Goal: Transaction & Acquisition: Purchase product/service

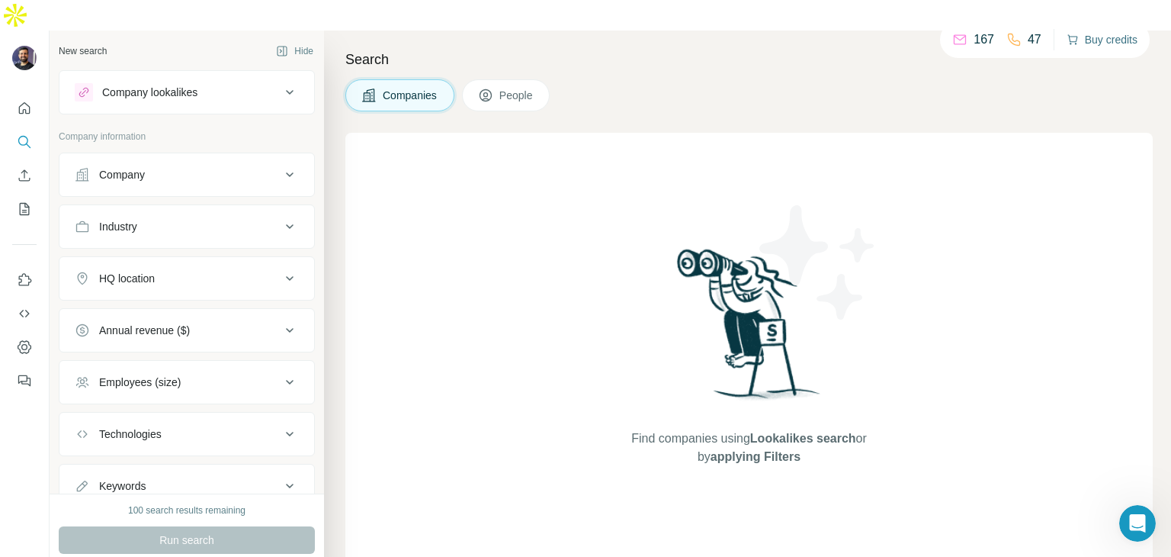
click at [1077, 37] on button "Buy credits" at bounding box center [1102, 39] width 71 height 21
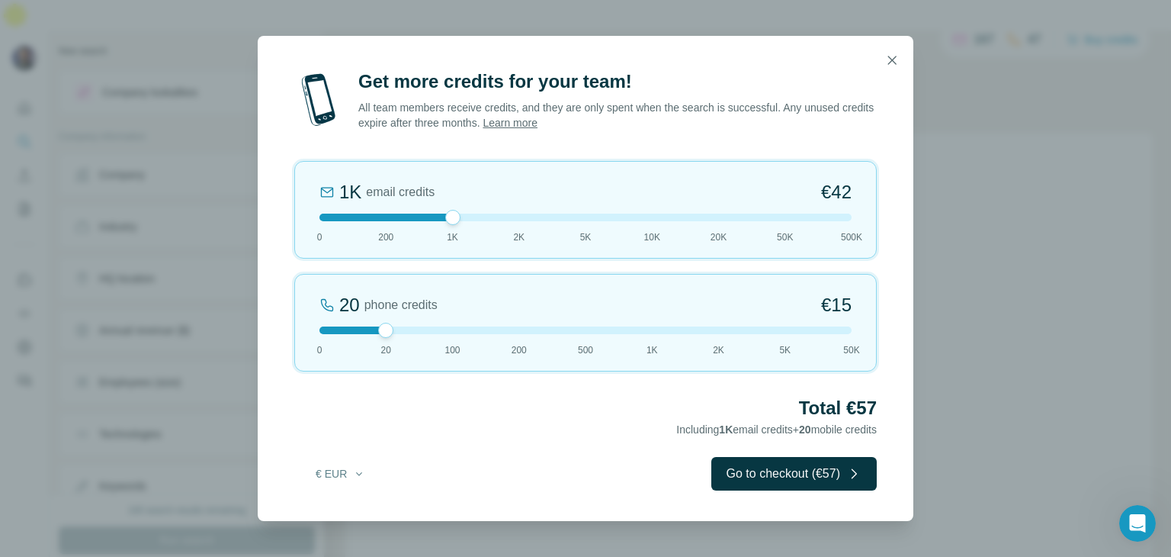
drag, startPoint x: 385, startPoint y: 216, endPoint x: 437, endPoint y: 214, distance: 51.9
click at [437, 214] on div at bounding box center [585, 217] width 532 height 8
drag, startPoint x: 385, startPoint y: 326, endPoint x: 498, endPoint y: 324, distance: 112.9
click at [498, 324] on div "200 phone credits 5% Discount €137 0 20 100 200 500 1K 2K 5K 50K" at bounding box center [585, 323] width 582 height 98
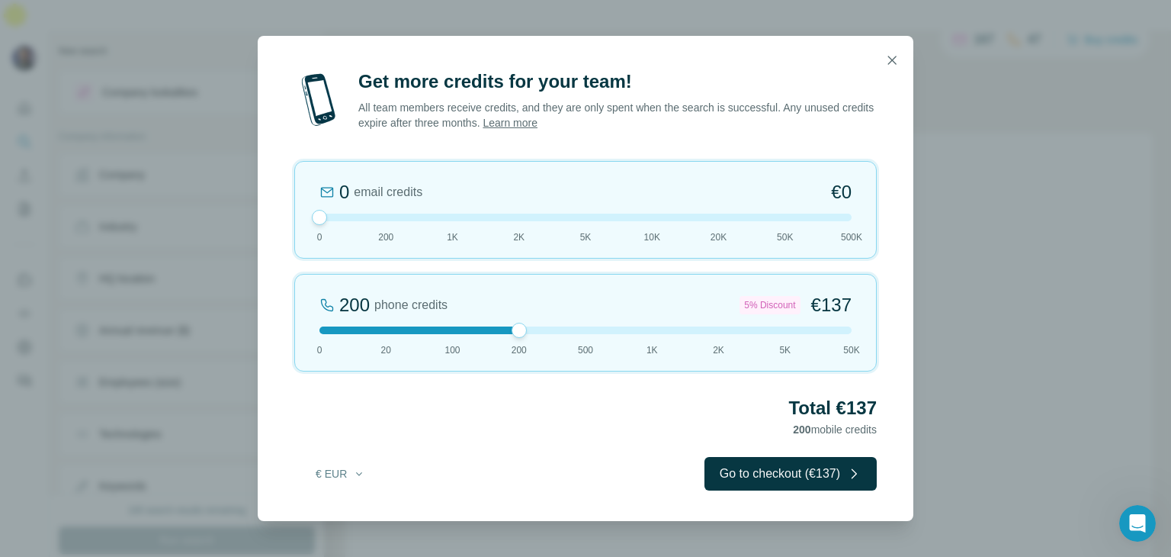
drag, startPoint x: 451, startPoint y: 214, endPoint x: 335, endPoint y: 231, distance: 117.1
click at [335, 231] on div "0 email credits €0 0 200 1K 2K 5K 10K 20K 50K 500K" at bounding box center [585, 210] width 582 height 98
click at [887, 59] on icon "button" at bounding box center [891, 60] width 15 height 15
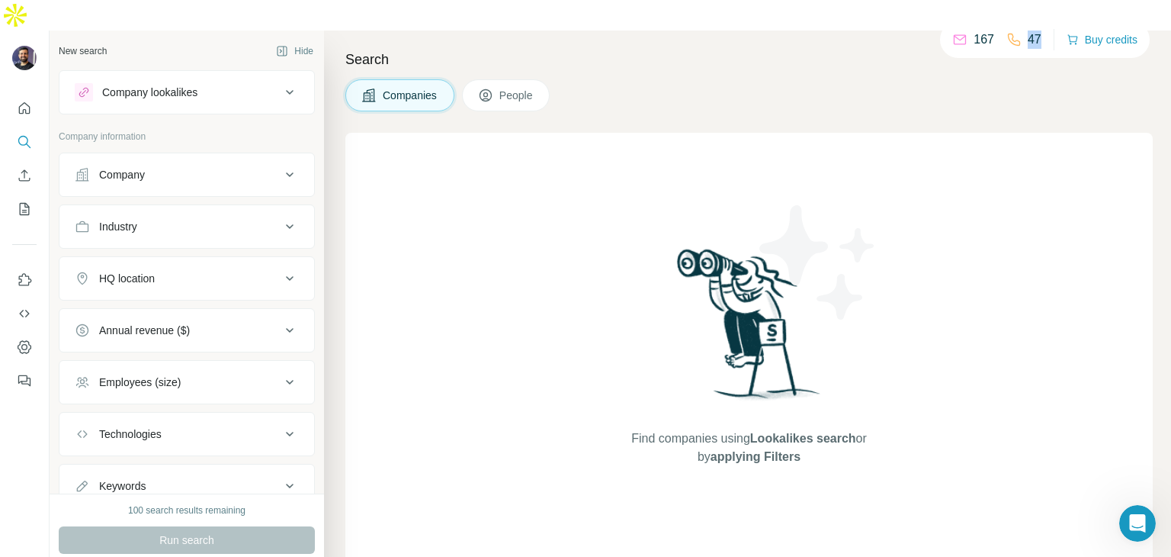
drag, startPoint x: 1022, startPoint y: 39, endPoint x: 1042, endPoint y: 37, distance: 19.9
click at [1042, 37] on div "167 47 Buy credits" at bounding box center [1045, 39] width 210 height 37
drag, startPoint x: 968, startPoint y: 38, endPoint x: 991, endPoint y: 37, distance: 22.9
click at [991, 37] on div "167 47" at bounding box center [996, 39] width 89 height 21
drag, startPoint x: 951, startPoint y: 34, endPoint x: 939, endPoint y: 44, distance: 16.2
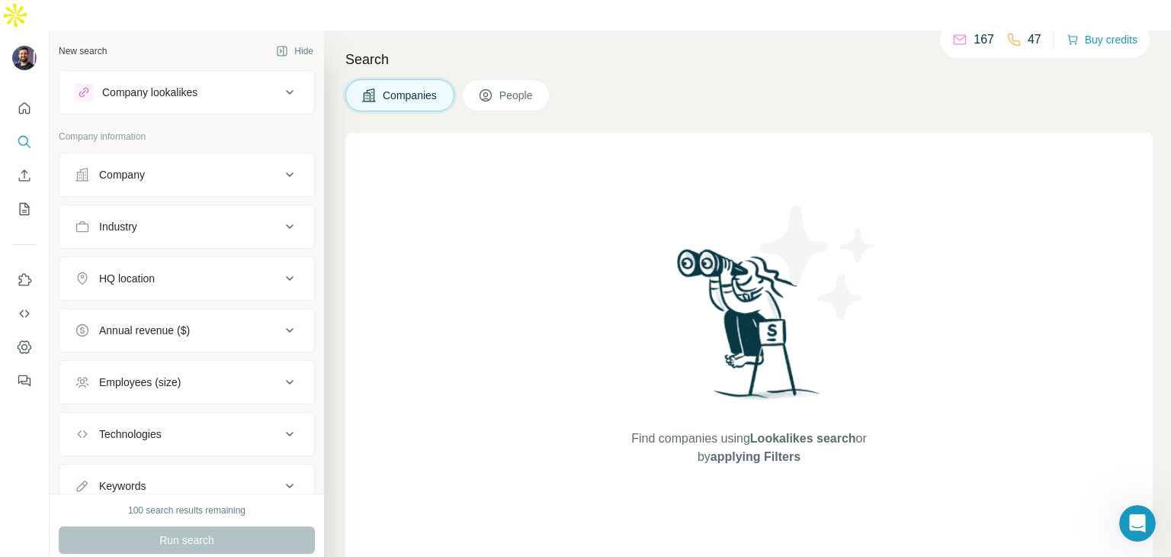
click at [952, 34] on icon at bounding box center [959, 39] width 15 height 15
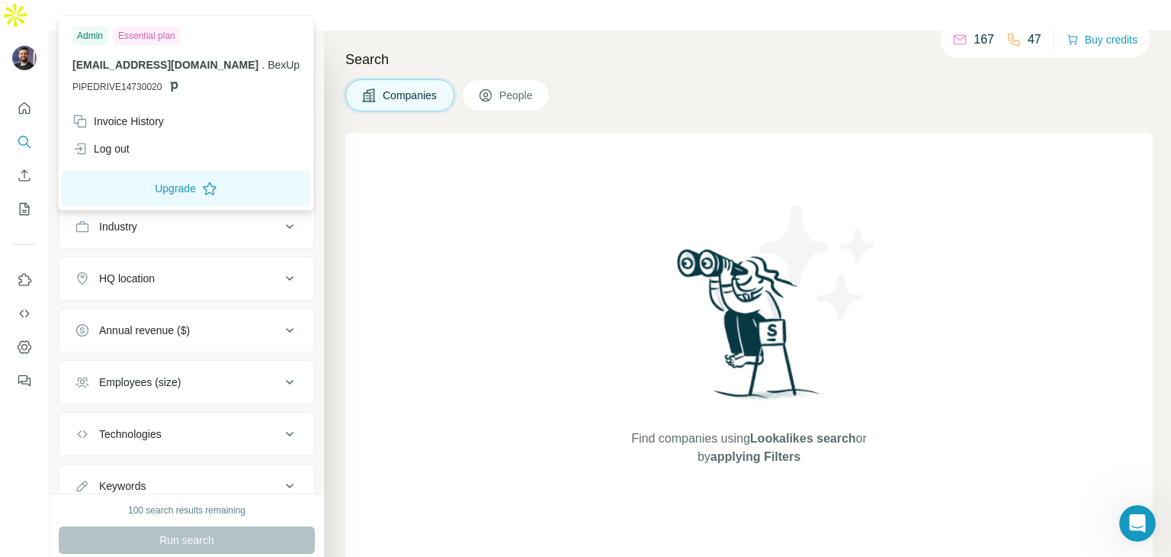
click at [165, 37] on div "Essential plan" at bounding box center [147, 36] width 66 height 18
click at [168, 181] on button "Upgrade" at bounding box center [186, 188] width 249 height 37
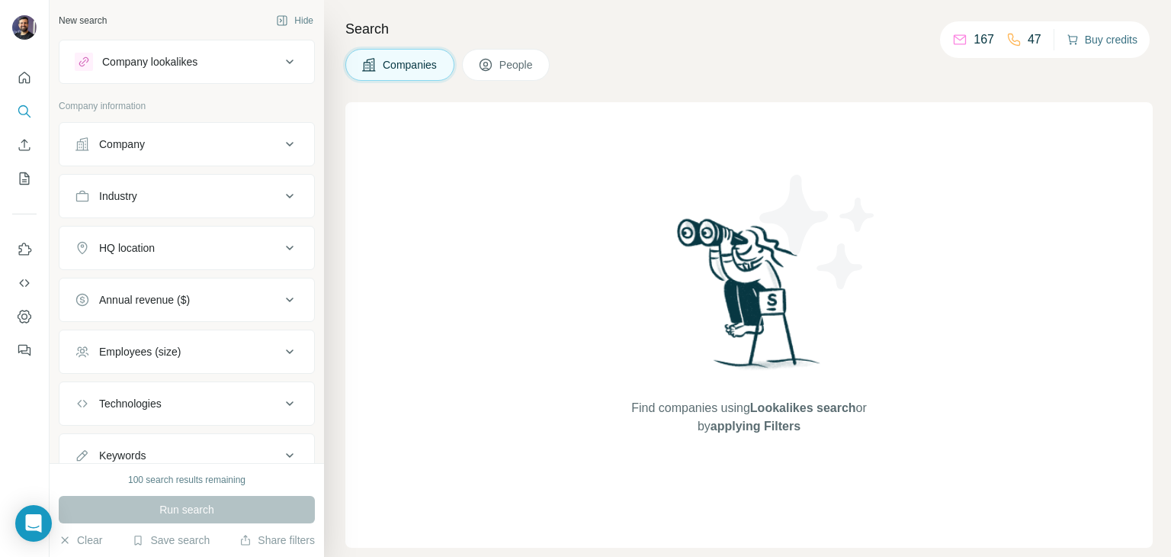
click at [1115, 31] on button "Buy credits" at bounding box center [1102, 39] width 71 height 21
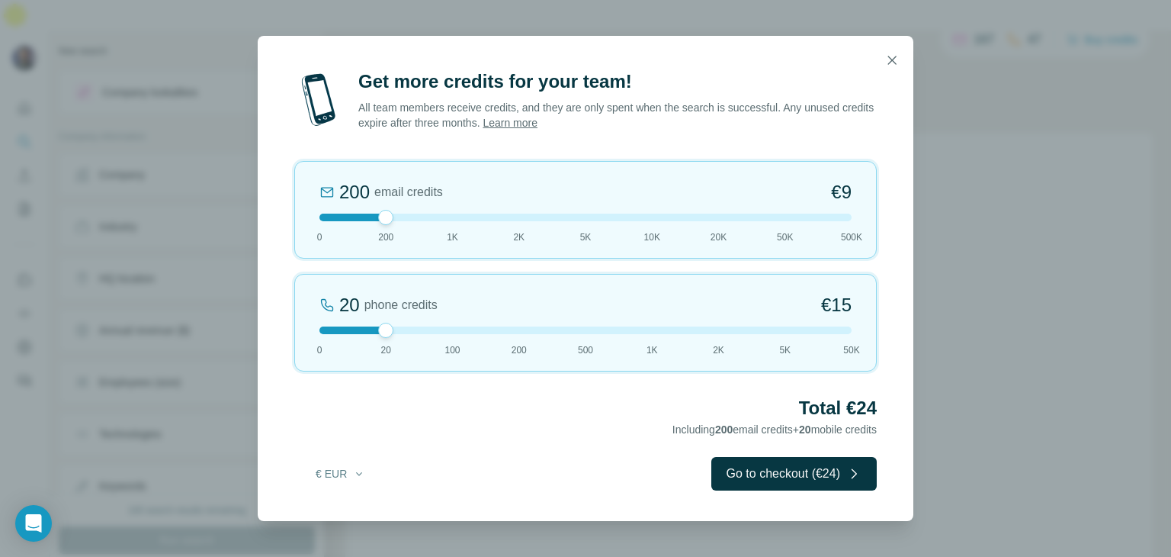
click at [1040, 119] on div "Get more credits for your team! All team members receive credits, and they are …" at bounding box center [585, 278] width 1171 height 557
click at [886, 59] on icon "button" at bounding box center [891, 60] width 15 height 15
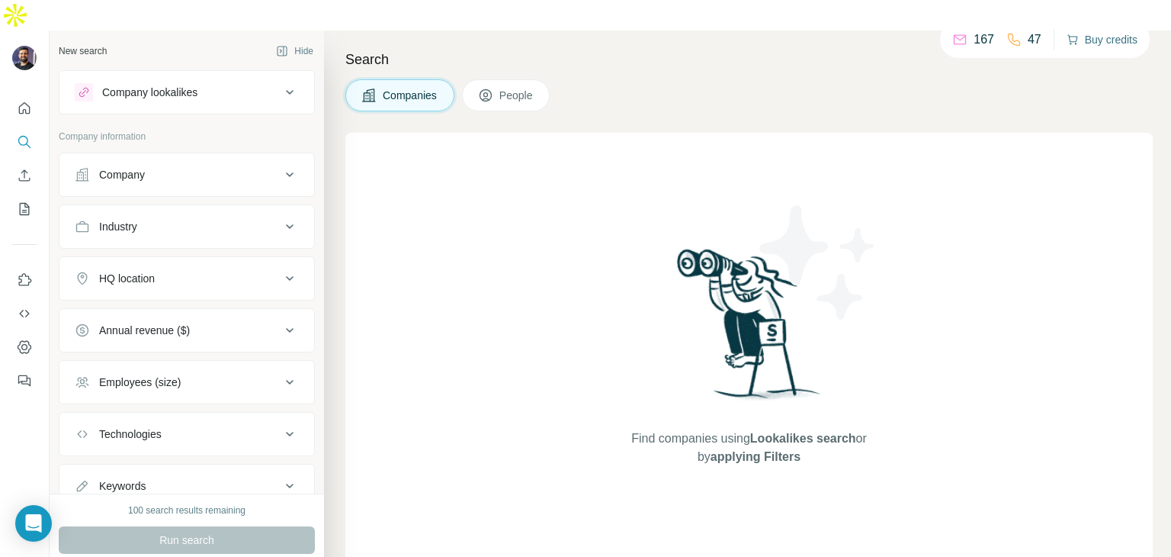
click at [1110, 40] on button "Buy credits" at bounding box center [1102, 39] width 71 height 21
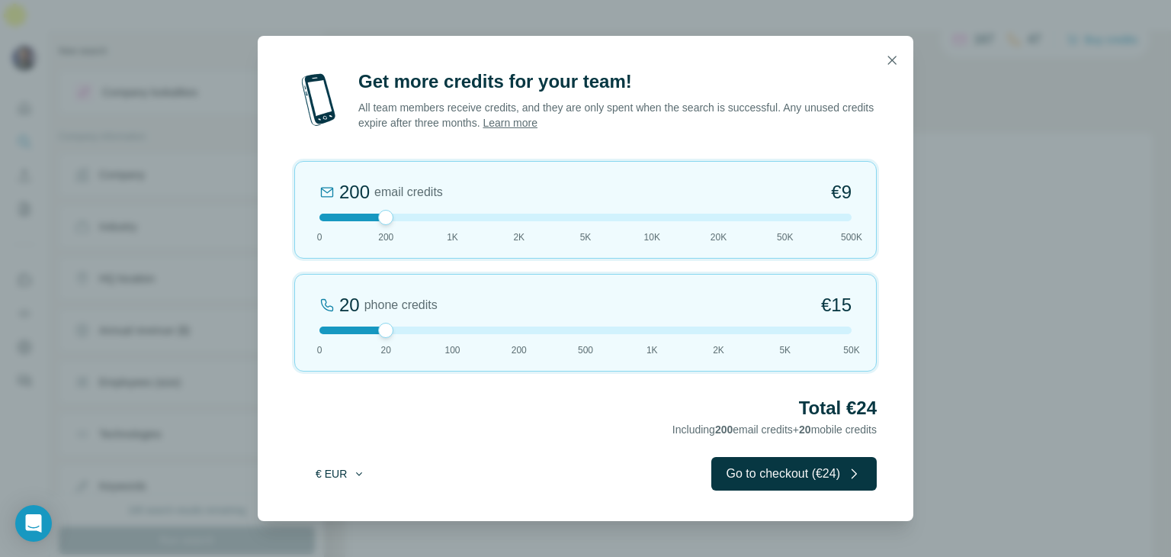
click at [357, 476] on icon "button" at bounding box center [359, 473] width 12 height 12
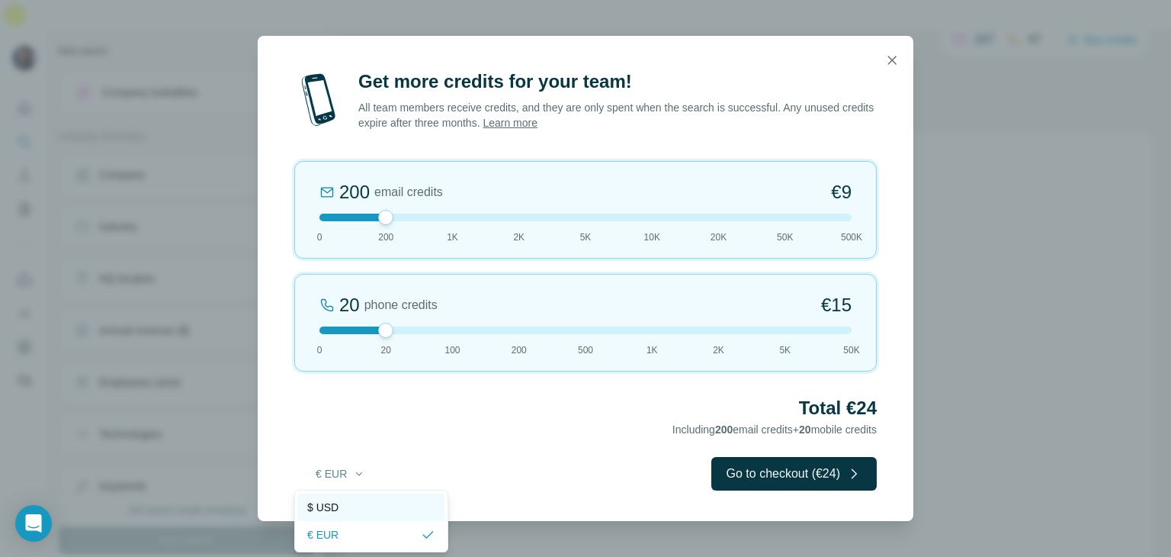
click at [369, 505] on div "$ USD" at bounding box center [371, 506] width 128 height 15
click at [339, 469] on button "$ USD" at bounding box center [340, 473] width 71 height 27
click at [341, 527] on div "€ EUR" at bounding box center [371, 534] width 128 height 15
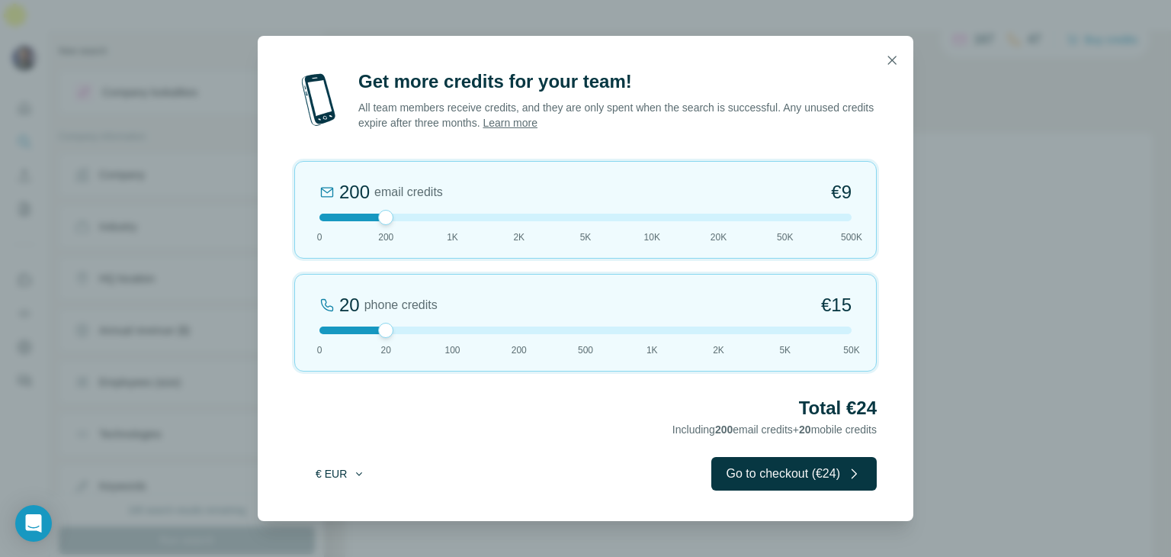
click at [348, 470] on button "€ EUR" at bounding box center [340, 473] width 71 height 27
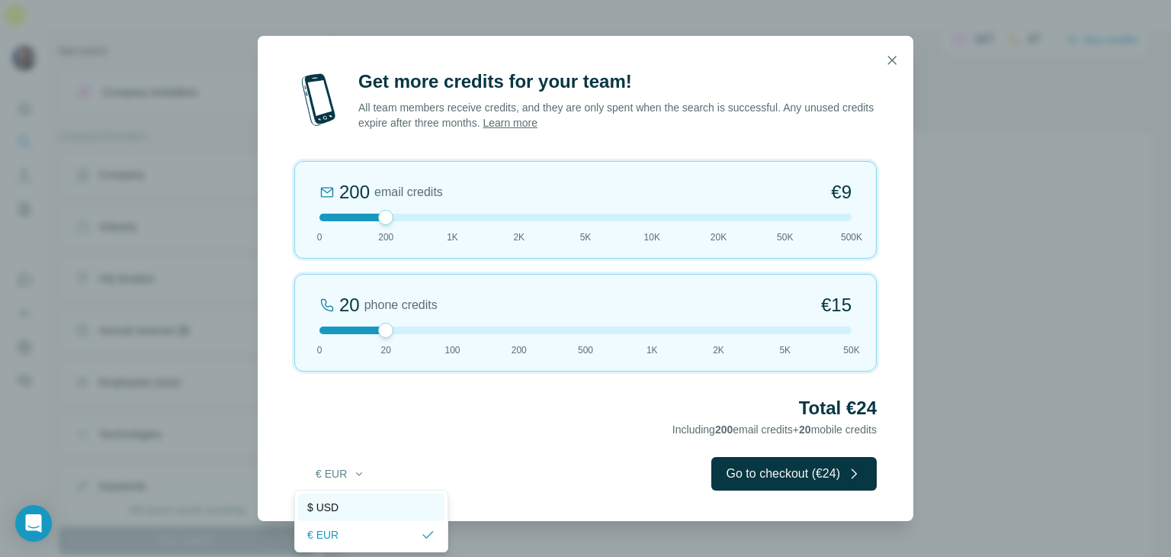
click at [336, 502] on span "$ USD" at bounding box center [322, 506] width 31 height 15
drag, startPoint x: 391, startPoint y: 221, endPoint x: 406, endPoint y: 221, distance: 14.5
click at [406, 221] on div "200 email credits $9 0 200 1K 2K 5K 10K 20K 50K 500K" at bounding box center [585, 210] width 582 height 98
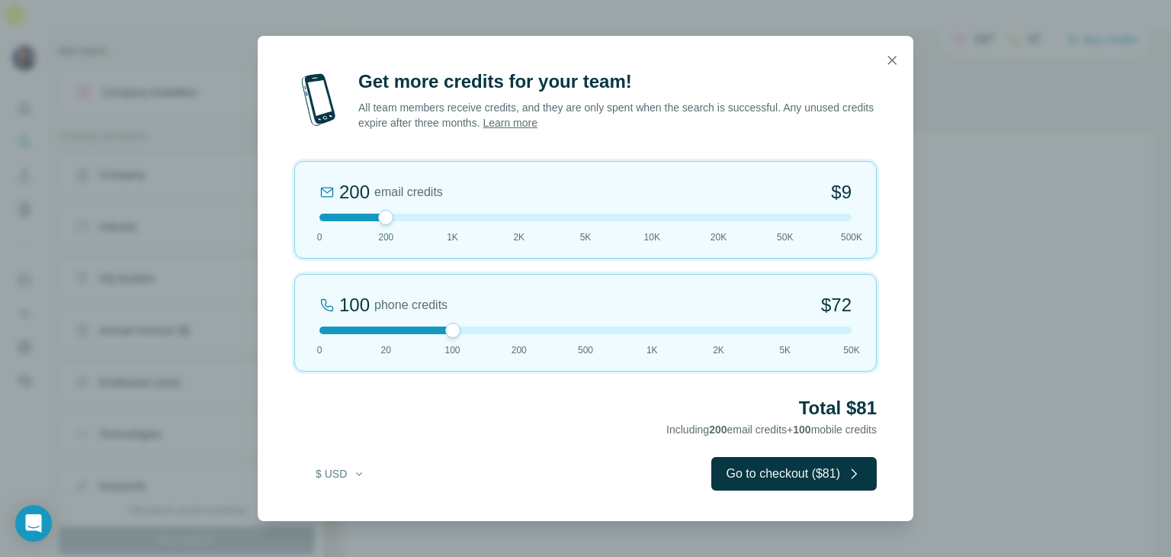
drag, startPoint x: 387, startPoint y: 329, endPoint x: 440, endPoint y: 325, distance: 53.5
click at [440, 325] on div "100 phone credits $[PHONE_NUMBER] 1K 2K 5K 50K" at bounding box center [585, 323] width 582 height 98
drag, startPoint x: 387, startPoint y: 214, endPoint x: 448, endPoint y: 216, distance: 60.2
click at [448, 216] on div at bounding box center [452, 217] width 15 height 15
drag, startPoint x: 977, startPoint y: 201, endPoint x: 963, endPoint y: 175, distance: 30.4
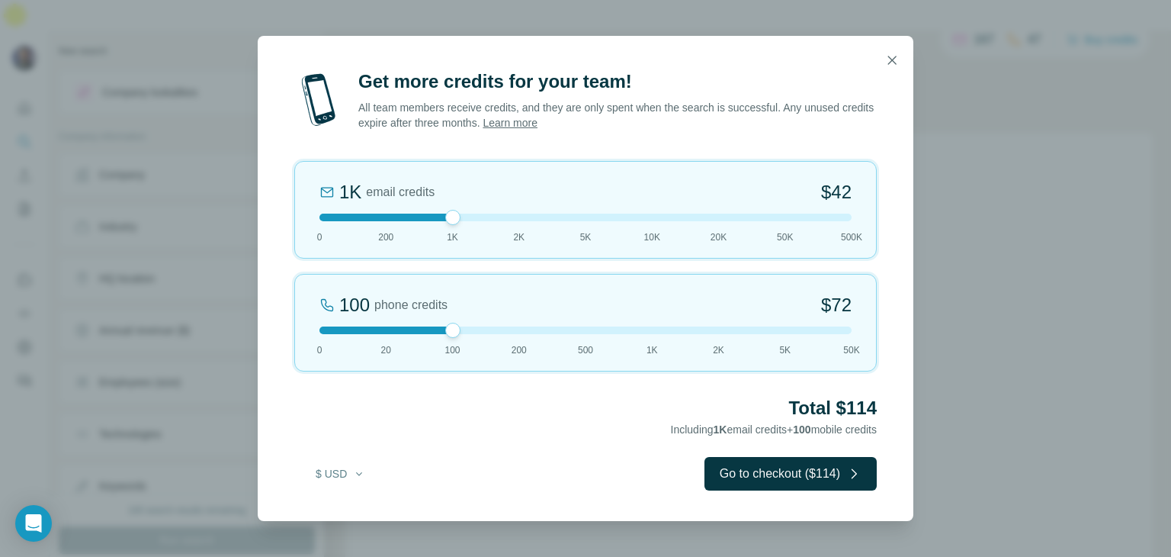
click at [977, 200] on div "Get more credits for your team! All team members receive credits, and they are …" at bounding box center [585, 278] width 1171 height 557
click at [890, 53] on icon "button" at bounding box center [891, 60] width 15 height 15
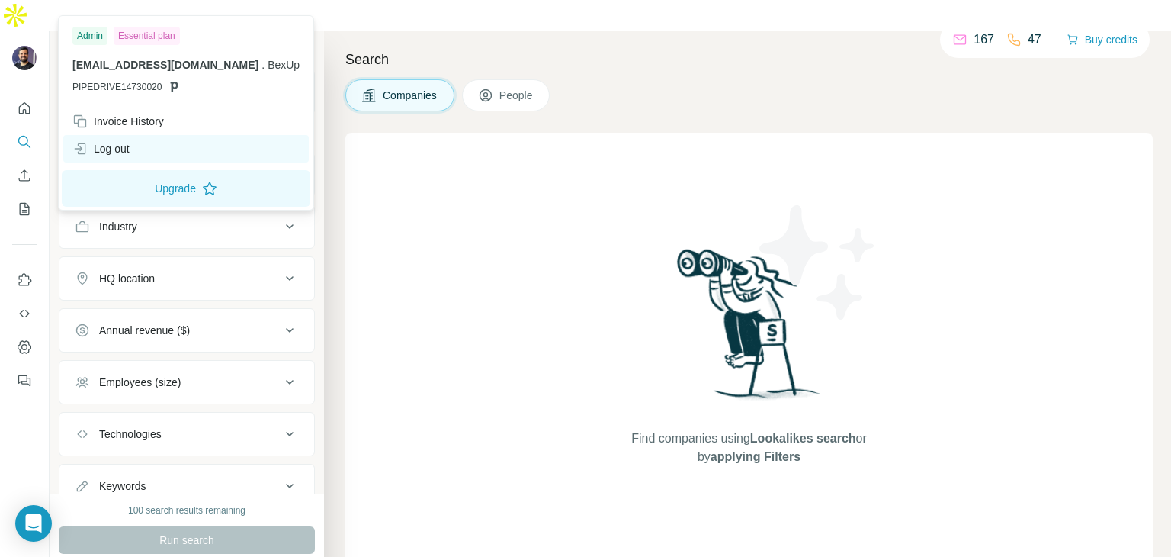
click at [120, 153] on div "Log out" at bounding box center [100, 148] width 57 height 15
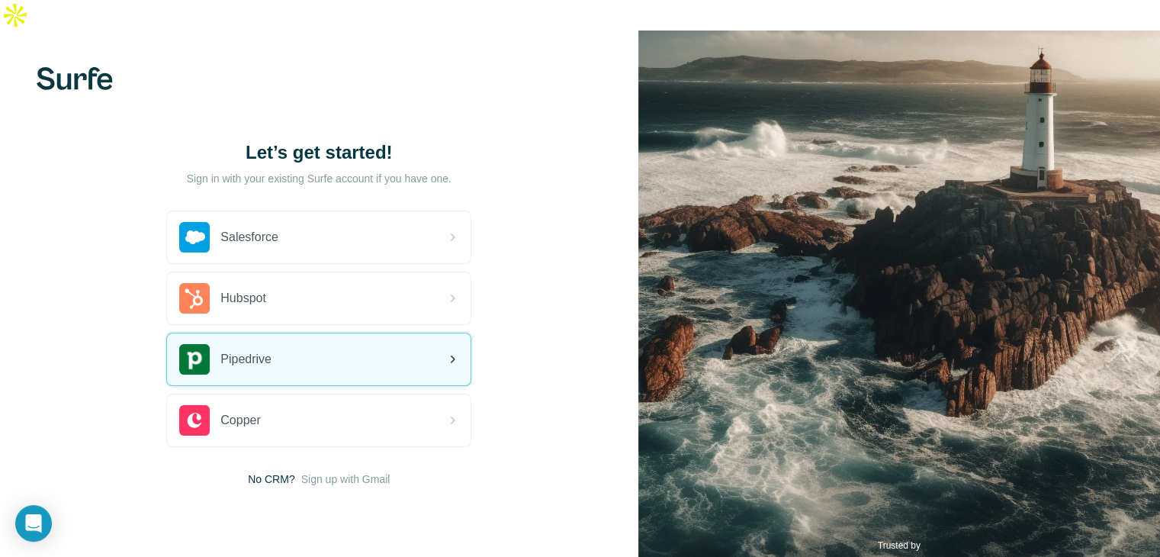
click at [316, 333] on div "Pipedrive" at bounding box center [318, 359] width 303 height 52
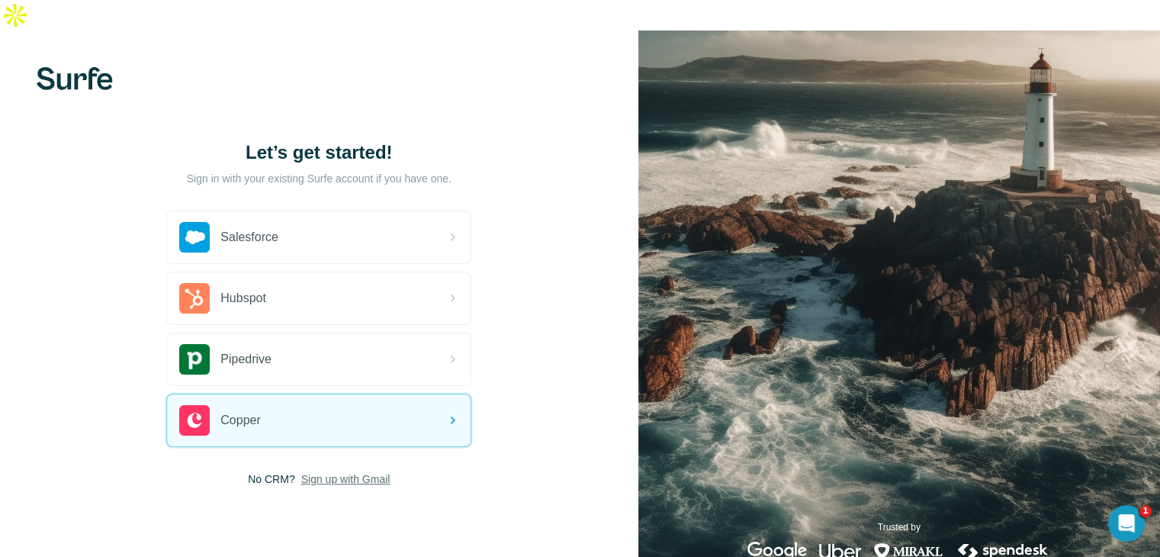
click at [313, 471] on span "Sign up with Gmail" at bounding box center [345, 478] width 89 height 15
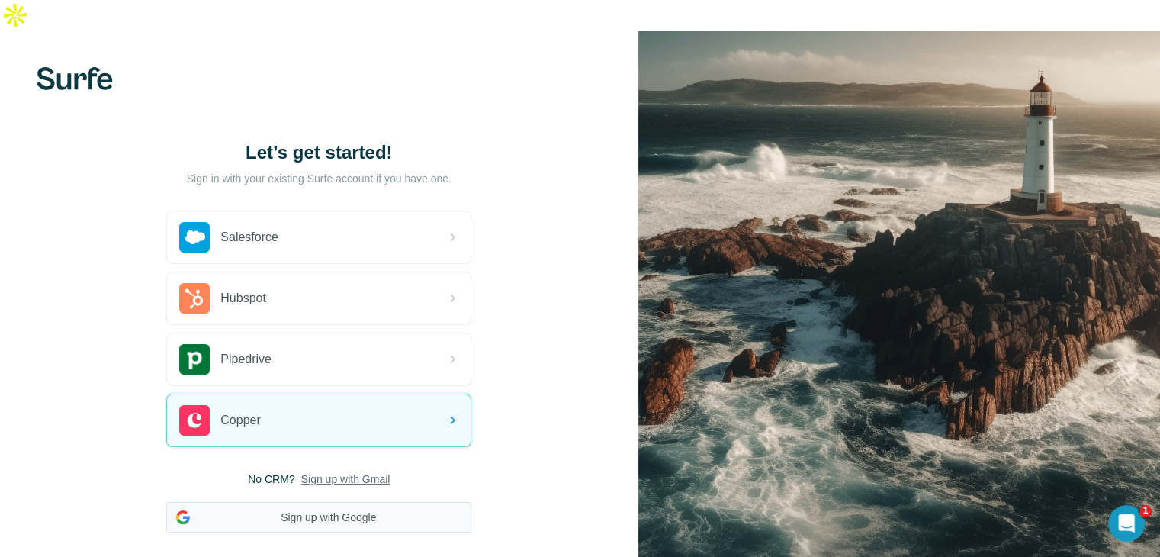
click at [307, 502] on button "Sign up with Google" at bounding box center [318, 517] width 305 height 30
